Goal: Find contact information: Find contact information

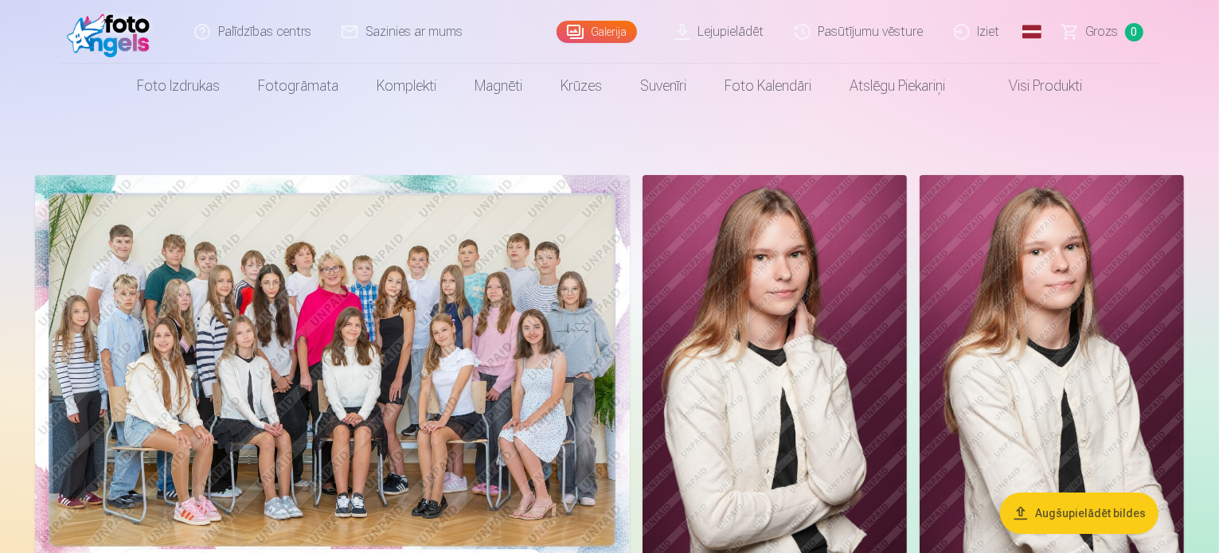
click at [872, 34] on link "Pasūtījumu vēsture" at bounding box center [859, 32] width 159 height 64
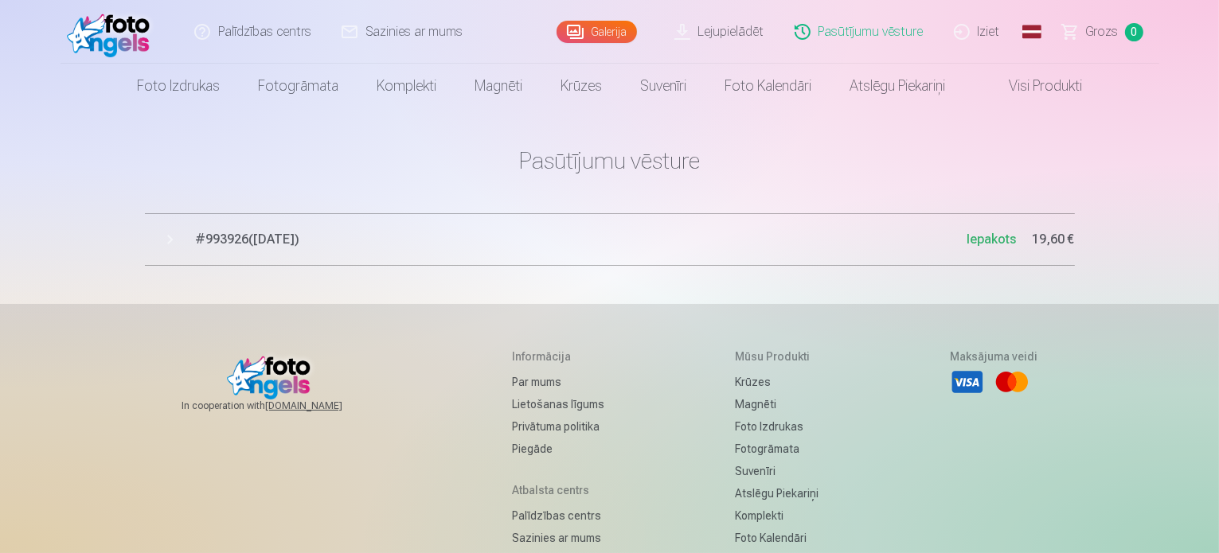
click at [877, 21] on link "Pasūtījumu vēsture" at bounding box center [859, 32] width 159 height 64
click at [248, 236] on span "# 993926 ( 30.09.2025 )" at bounding box center [581, 239] width 771 height 19
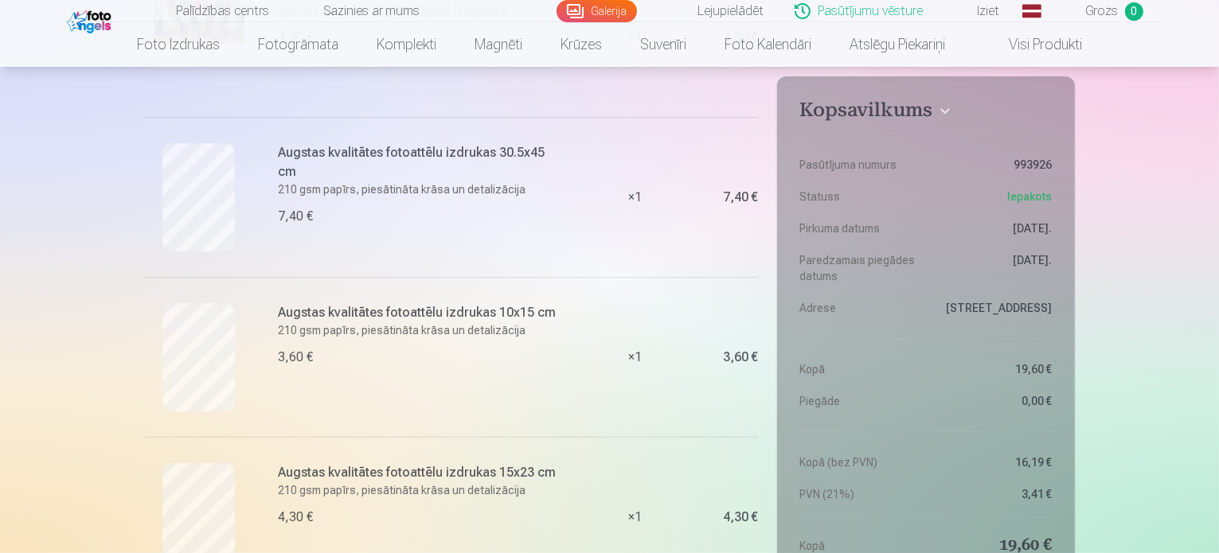
scroll to position [382, 0]
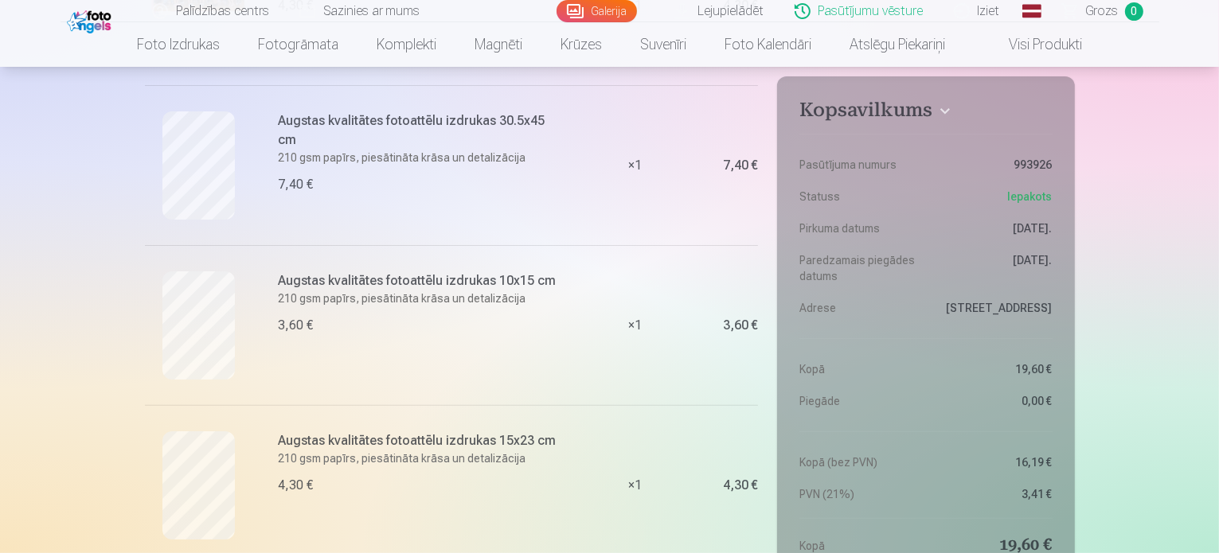
click at [1215, 12] on header "Palīdzības centrs Sazinies ar mums Galerija Lejupielādēt Pasūtījumu vēsture Izi…" at bounding box center [609, 33] width 1219 height 67
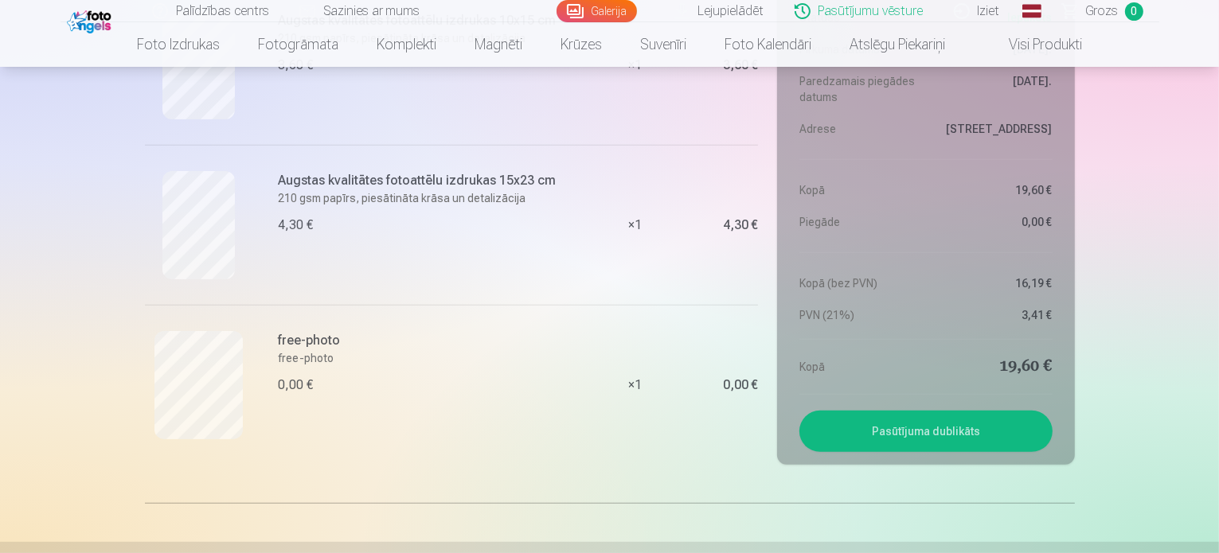
scroll to position [1067, 0]
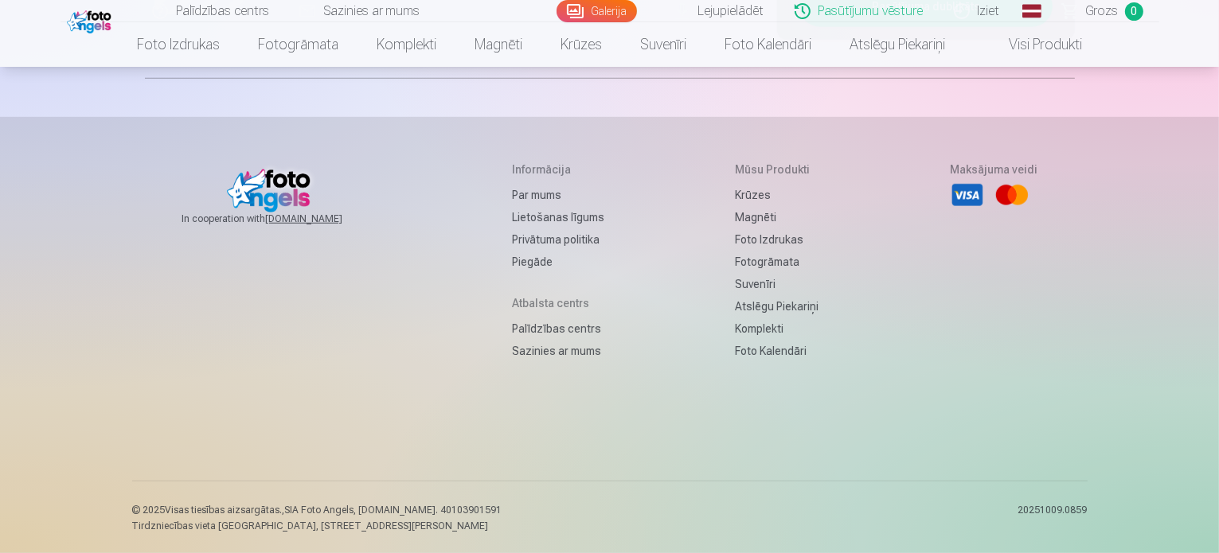
click at [355, 12] on link "Sazinies ar mums" at bounding box center [360, 11] width 151 height 22
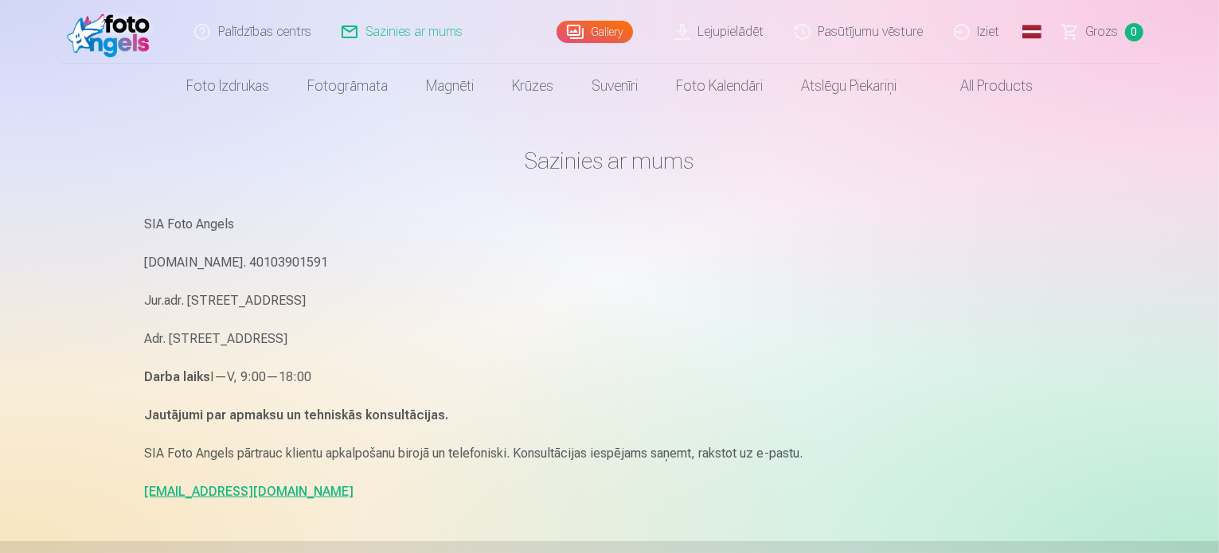
click at [216, 493] on link "[EMAIL_ADDRESS][DOMAIN_NAME]" at bounding box center [249, 491] width 209 height 15
click at [208, 493] on link "[EMAIL_ADDRESS][DOMAIN_NAME]" at bounding box center [249, 491] width 209 height 15
click at [206, 485] on link "[EMAIL_ADDRESS][DOMAIN_NAME]" at bounding box center [249, 491] width 209 height 15
click at [259, 37] on link "Palīdzības centrs" at bounding box center [253, 32] width 147 height 64
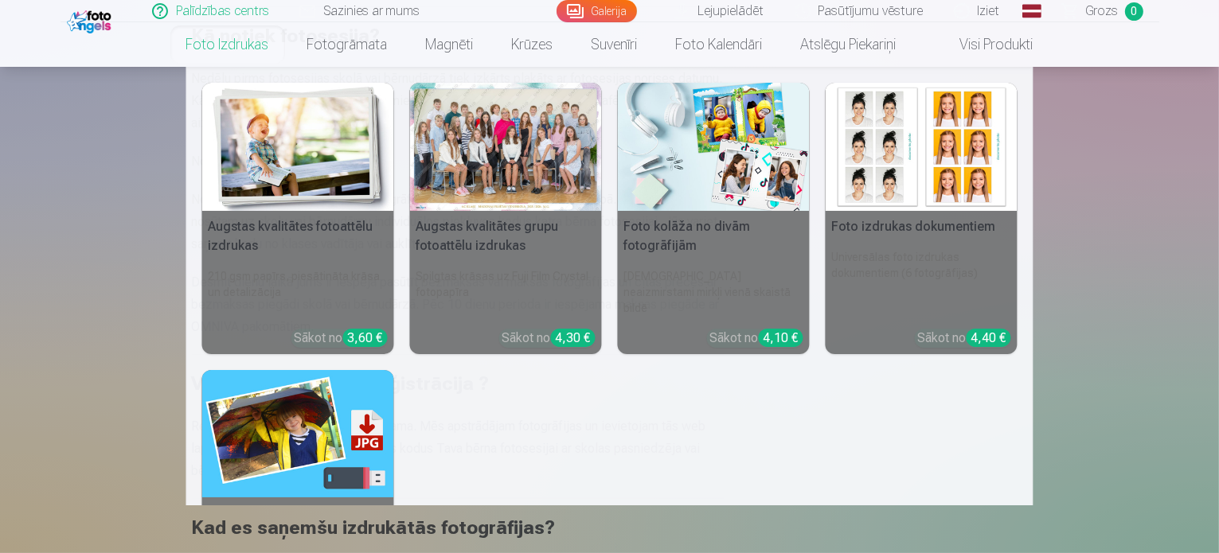
scroll to position [382, 0]
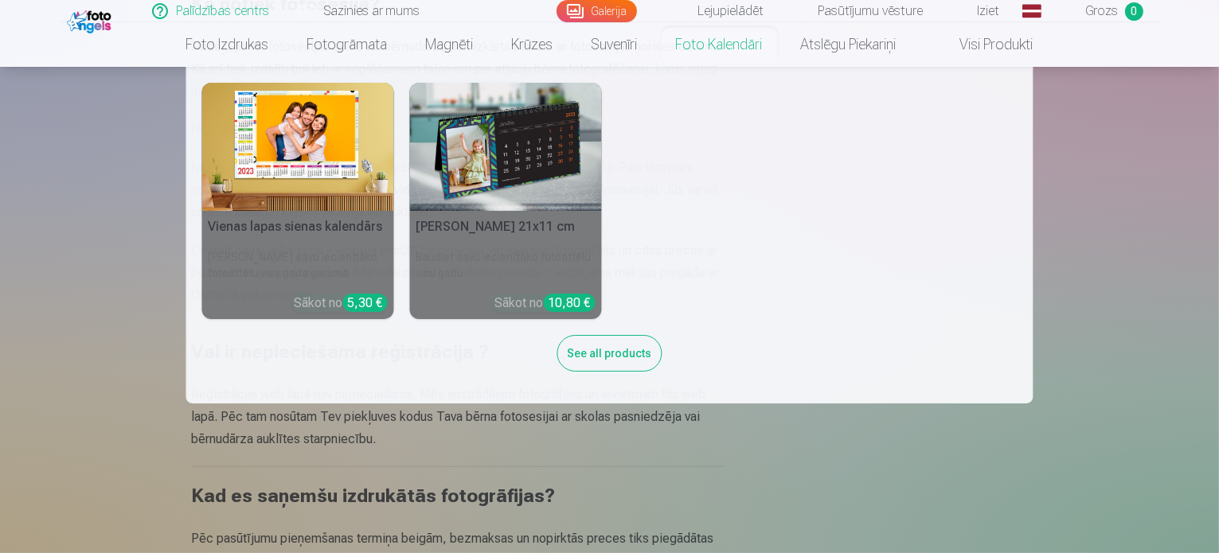
click at [689, 37] on link "Foto kalendāri" at bounding box center [719, 44] width 125 height 45
